Goal: Navigation & Orientation: Find specific page/section

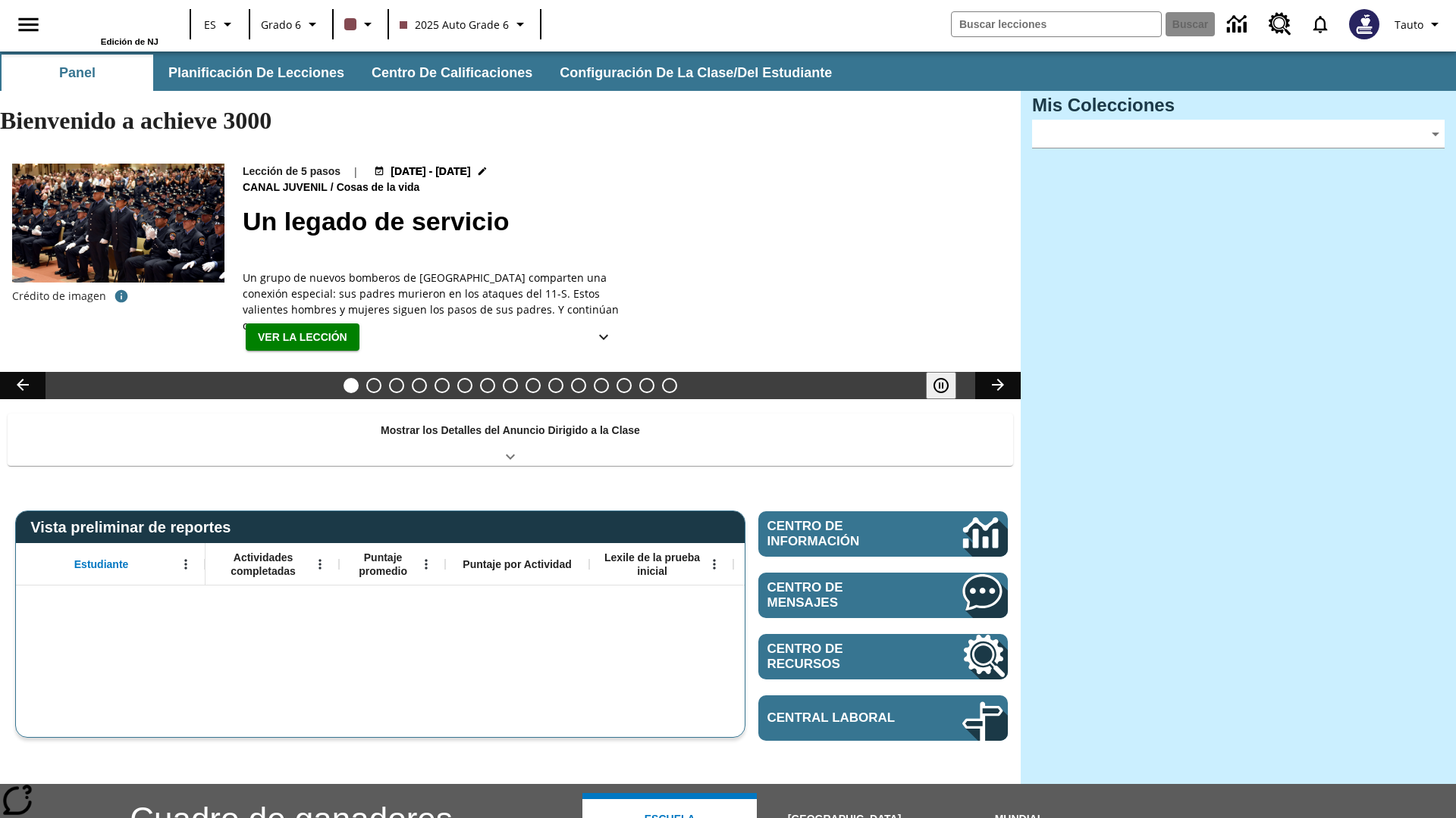
type input "-1"
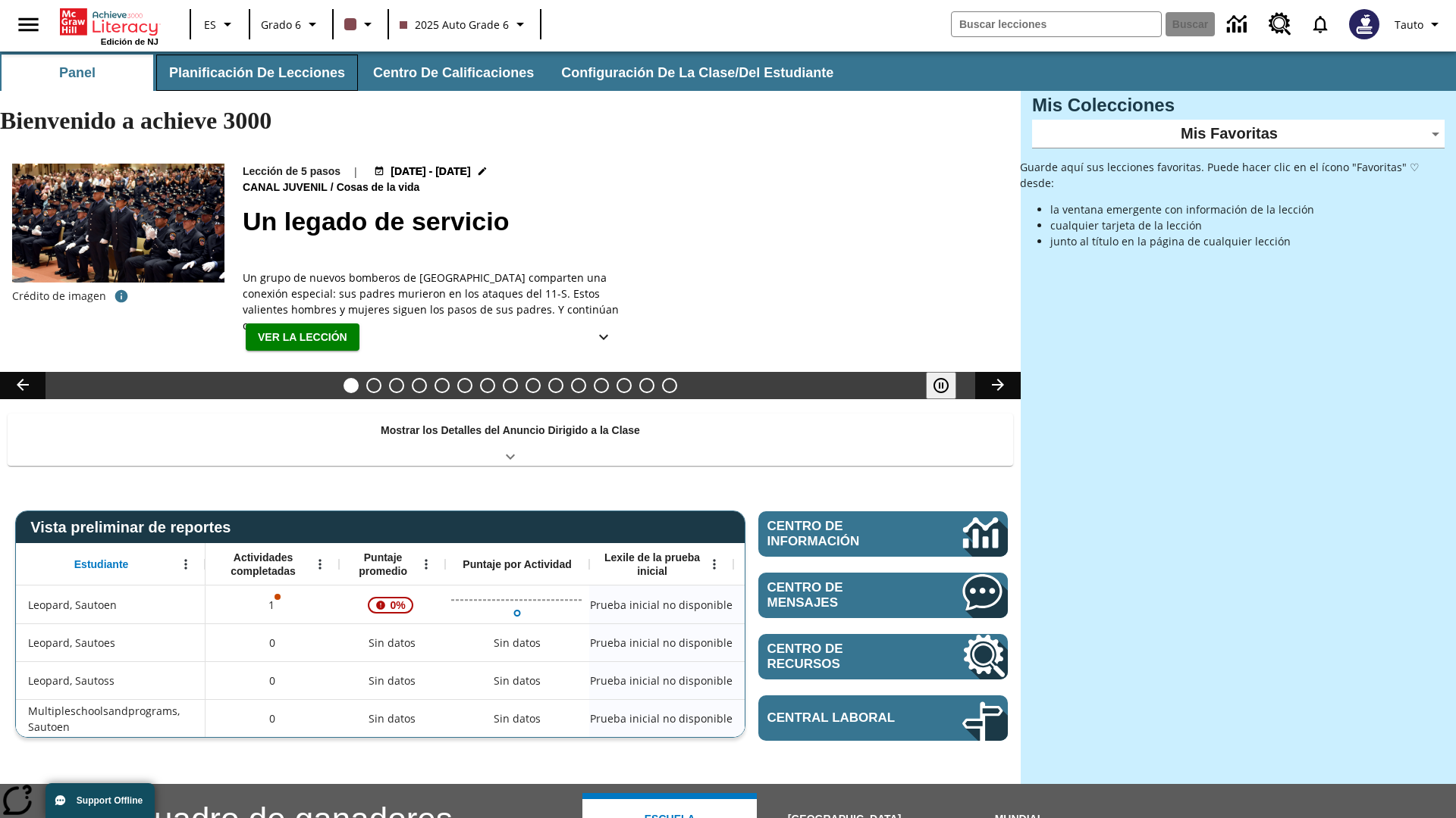
click at [254, 73] on button "Planificación de lecciones" at bounding box center [257, 73] width 202 height 36
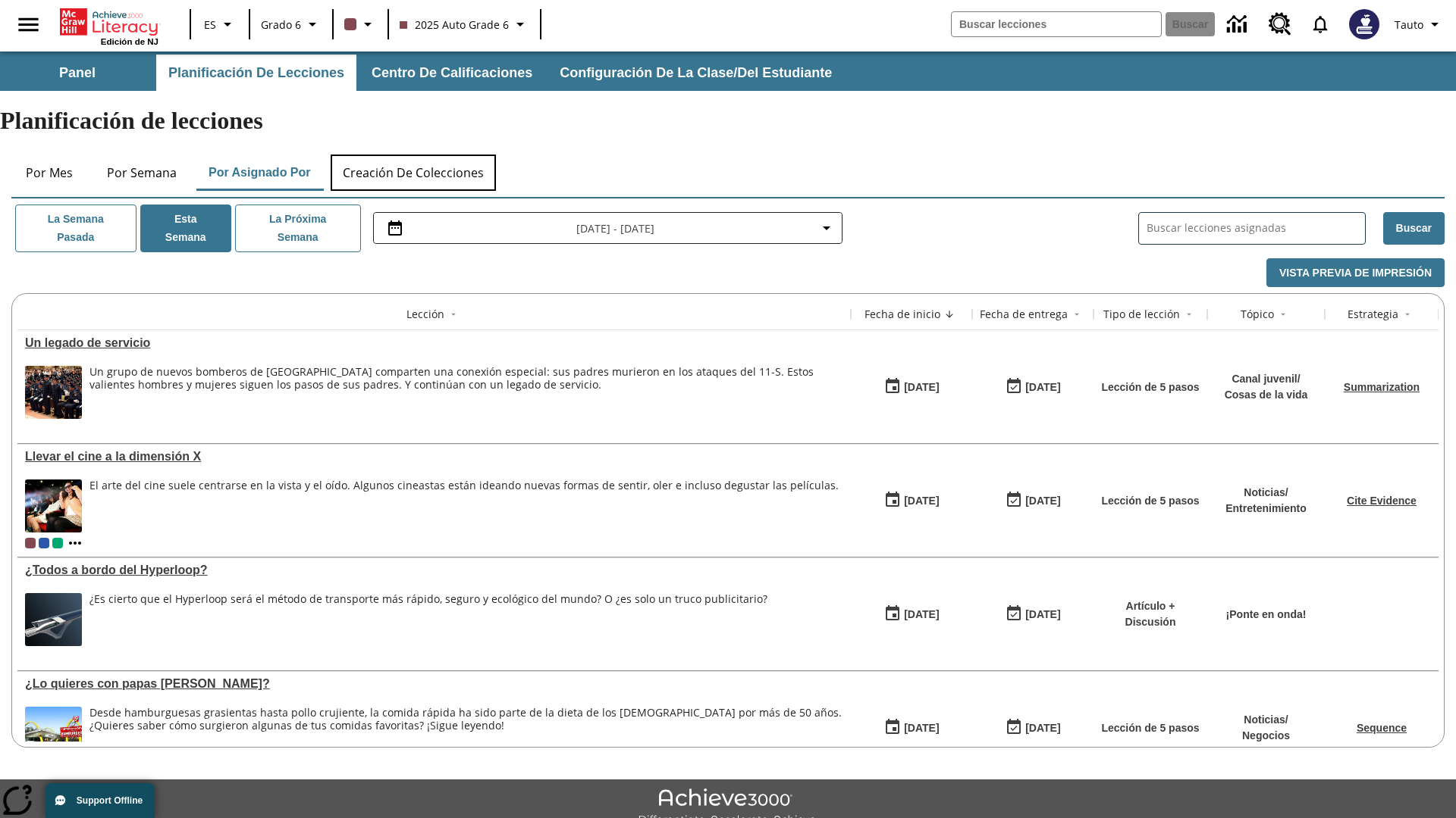
click at [414, 154] on button "Creación de colecciones" at bounding box center [413, 172] width 165 height 36
